Goal: Information Seeking & Learning: Learn about a topic

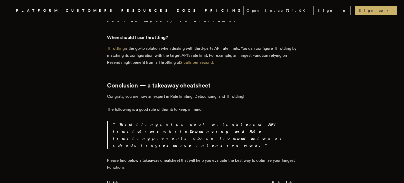
scroll to position [1451, 0]
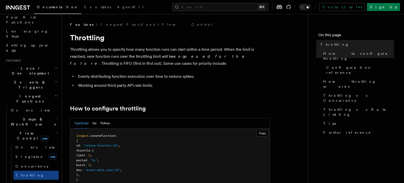
scroll to position [71, 0]
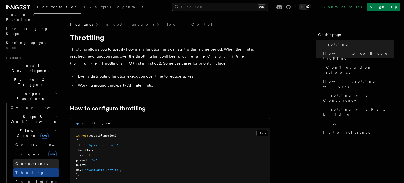
click at [23, 161] on span "Concurrency" at bounding box center [32, 163] width 33 height 5
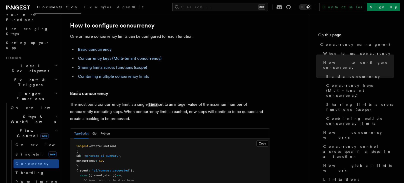
scroll to position [276, 0]
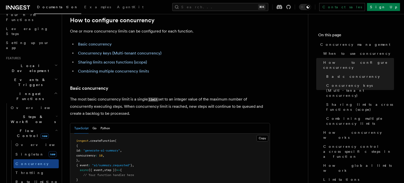
click at [257, 59] on li "Sharing limits across functions (scope)" at bounding box center [174, 62] width 194 height 7
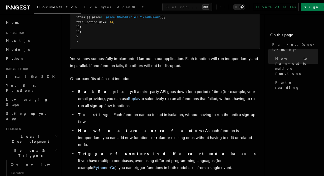
scroll to position [749, 0]
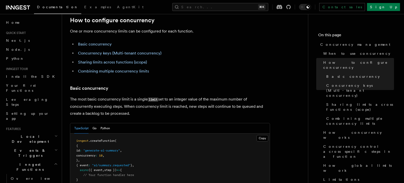
scroll to position [71, 0]
